Goal: Task Accomplishment & Management: Use online tool/utility

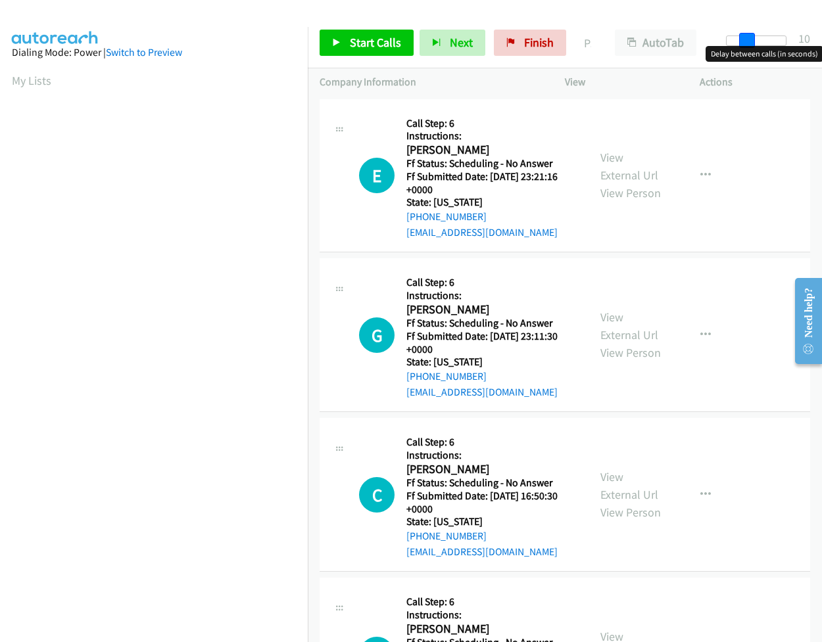
drag, startPoint x: 733, startPoint y: 40, endPoint x: 752, endPoint y: 47, distance: 20.4
click at [752, 47] on body "Start Calls Pause Next Finish Paused AutoTab AutoTab 10 Company Information Inf…" at bounding box center [411, 31] width 822 height 62
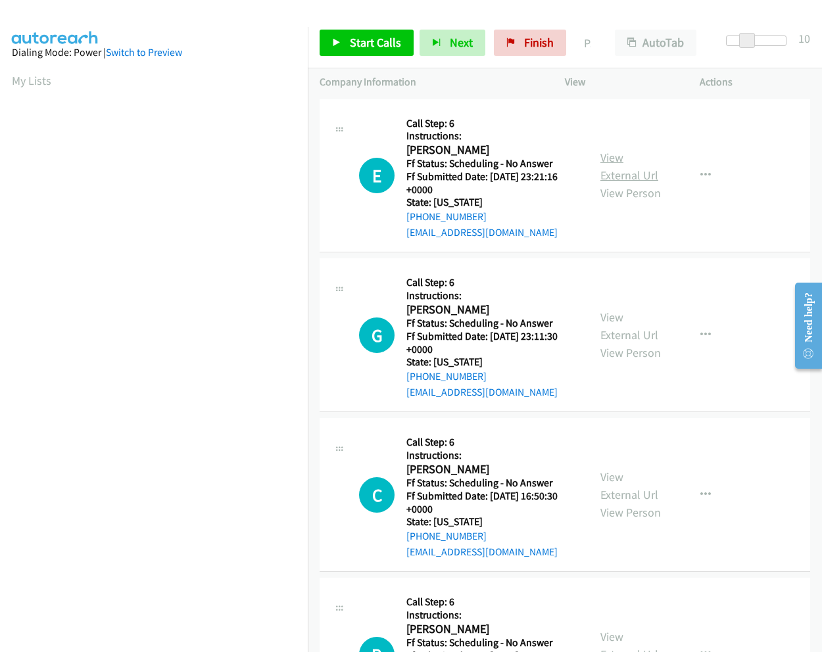
click at [614, 157] on link "View External Url" at bounding box center [629, 166] width 58 height 33
click at [376, 47] on span "Start Calls" at bounding box center [375, 42] width 51 height 15
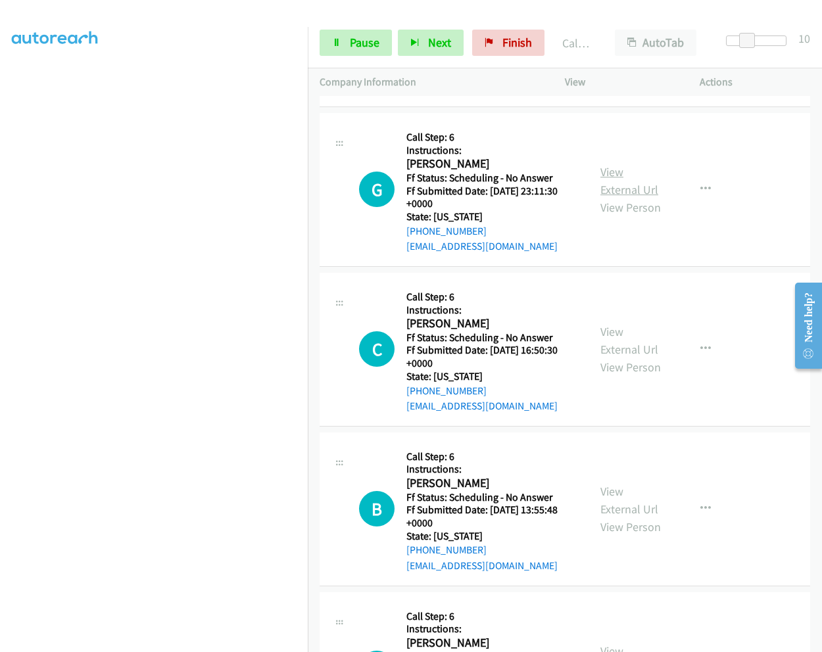
scroll to position [197, 0]
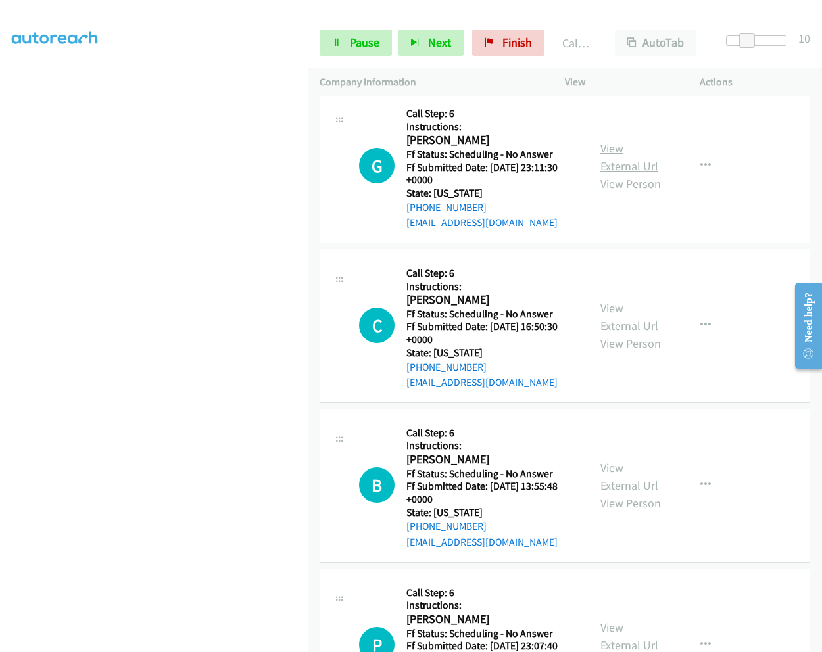
click at [607, 149] on link "View External Url" at bounding box center [629, 157] width 58 height 33
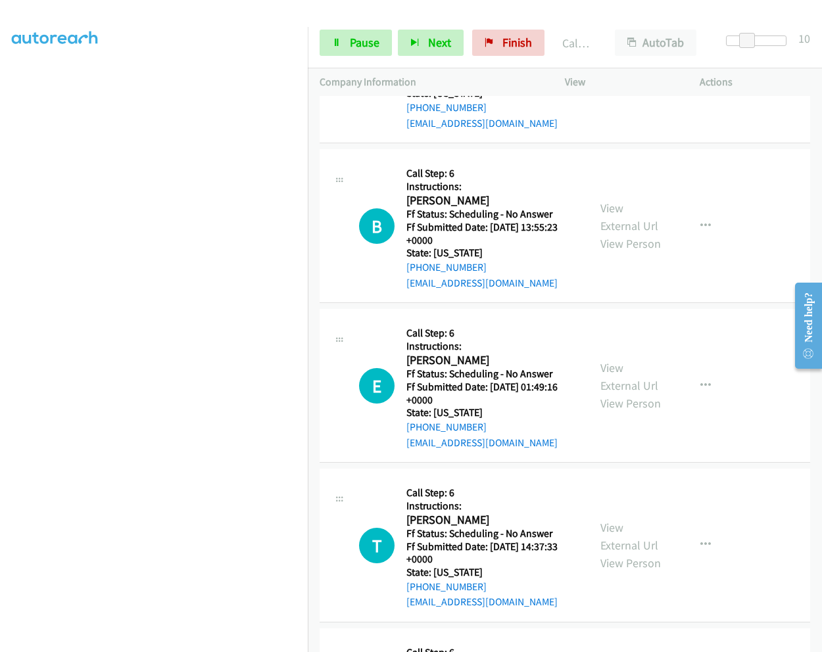
scroll to position [883, 0]
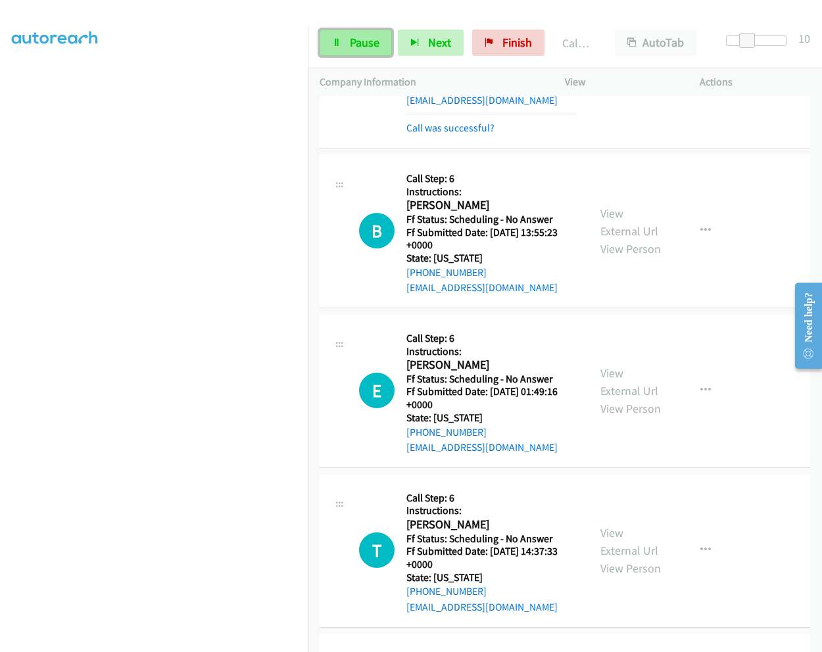
click at [348, 48] on link "Pause" at bounding box center [355, 43] width 72 height 26
drag, startPoint x: 355, startPoint y: 35, endPoint x: 388, endPoint y: 60, distance: 41.7
click at [355, 35] on span "Start Calls" at bounding box center [375, 42] width 51 height 15
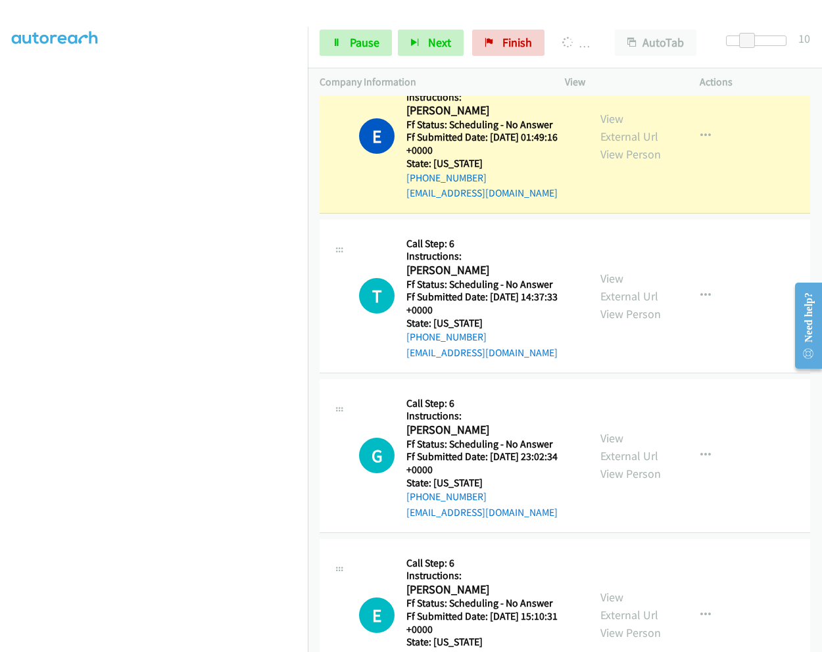
scroll to position [1146, 0]
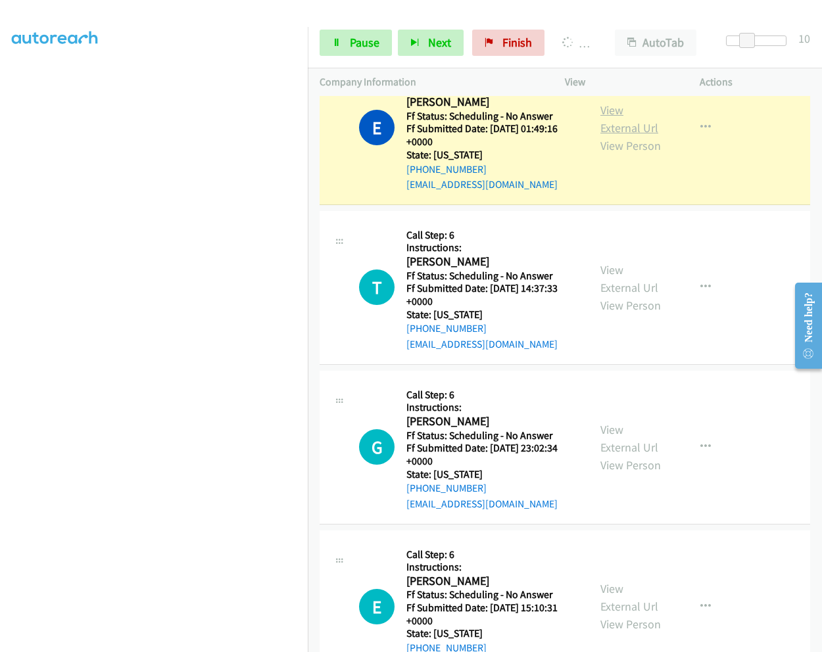
click at [603, 110] on link "View External Url" at bounding box center [629, 119] width 58 height 33
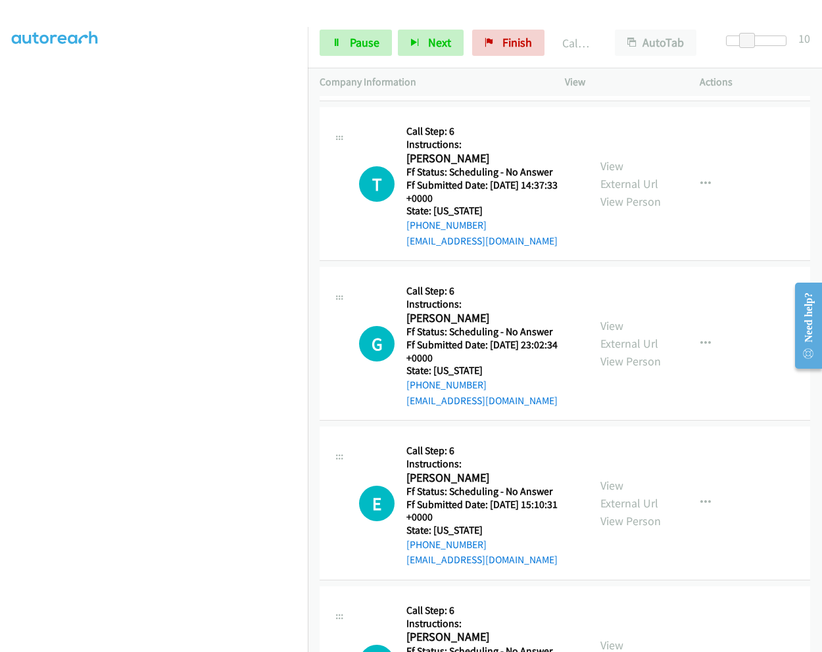
scroll to position [1306, 0]
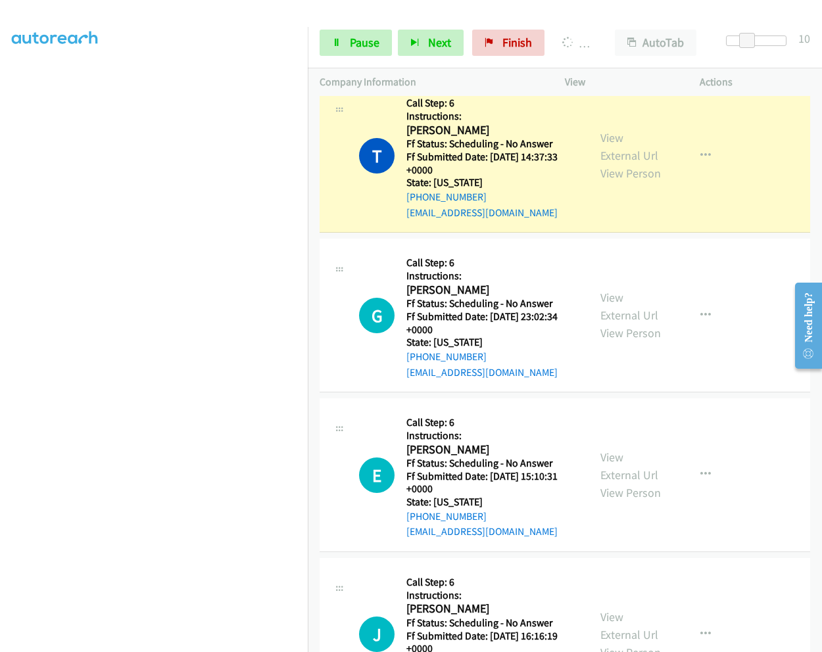
click at [667, 517] on div "View External Url View Person View External Url Email Schedule/Manage Callback …" at bounding box center [661, 475] width 147 height 130
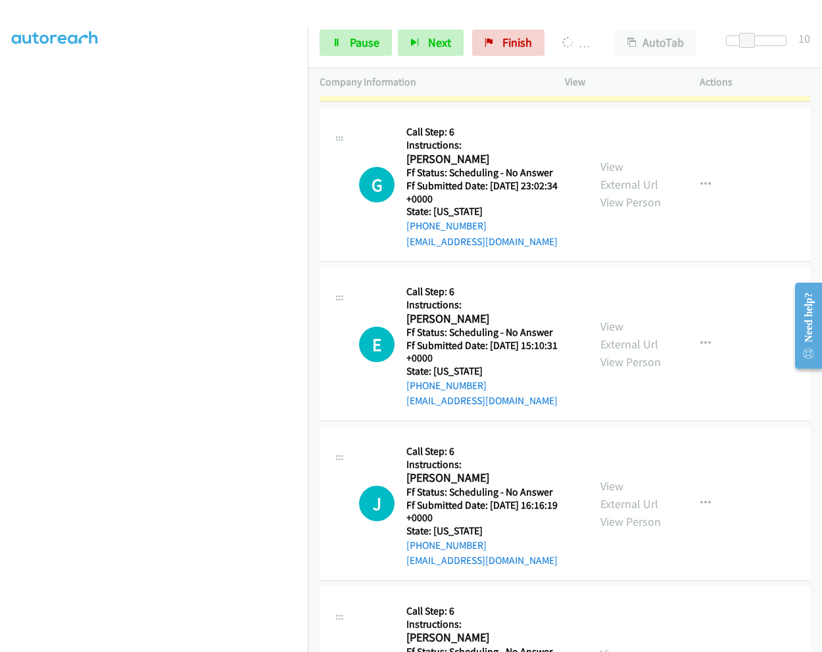
scroll to position [1437, 0]
click at [517, 39] on span "Finish" at bounding box center [517, 42] width 30 height 15
click at [358, 46] on span "Pause" at bounding box center [365, 42] width 30 height 15
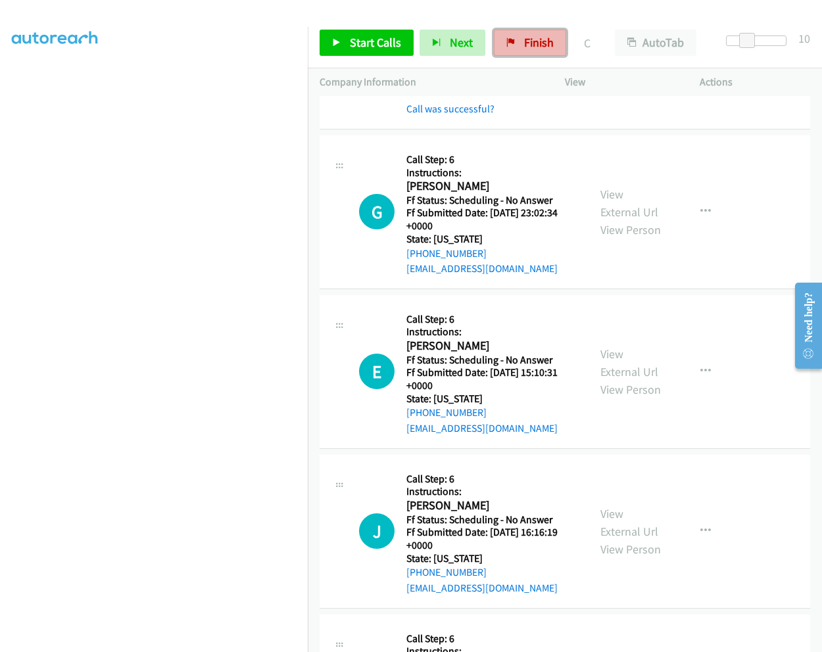
click at [538, 47] on span "Finish" at bounding box center [539, 42] width 30 height 15
